Goal: Task Accomplishment & Management: Use online tool/utility

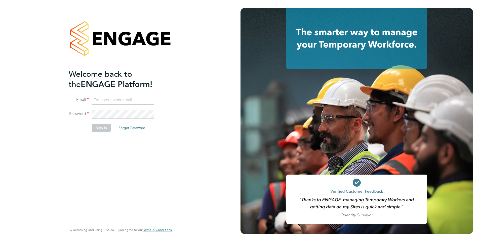
type input "[EMAIL_ADDRESS][DOMAIN_NAME]"
click at [99, 132] on li "Sign In Forgot Password" at bounding box center [118, 130] width 98 height 13
click at [105, 127] on button "Sign In" at bounding box center [101, 128] width 19 height 8
